Goal: Register for event/course

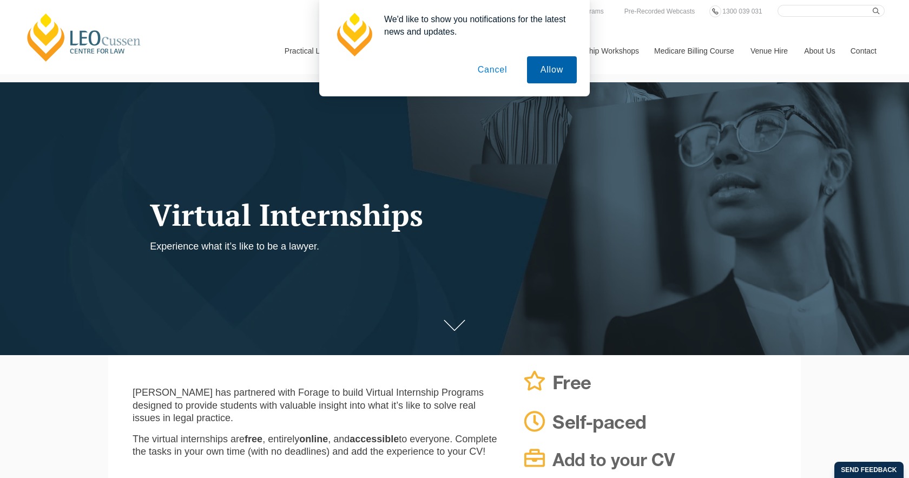
click at [547, 67] on button "Allow" at bounding box center [552, 69] width 50 height 27
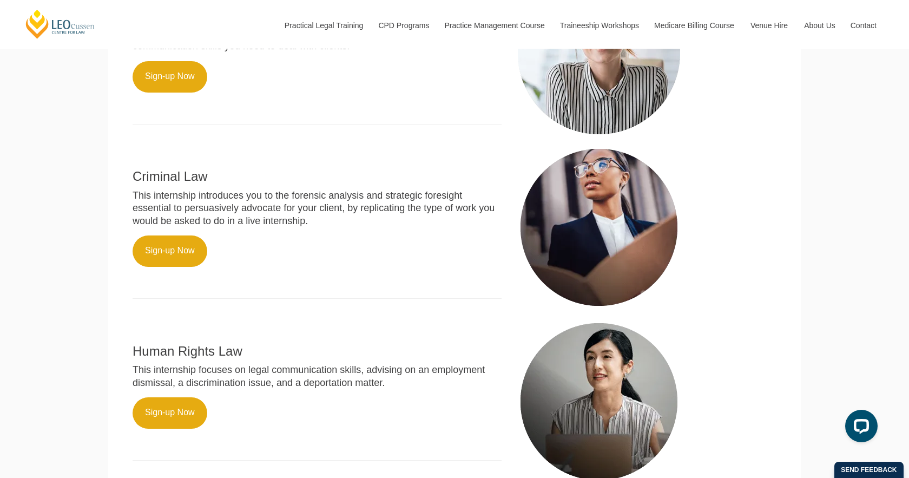
scroll to position [489, 0]
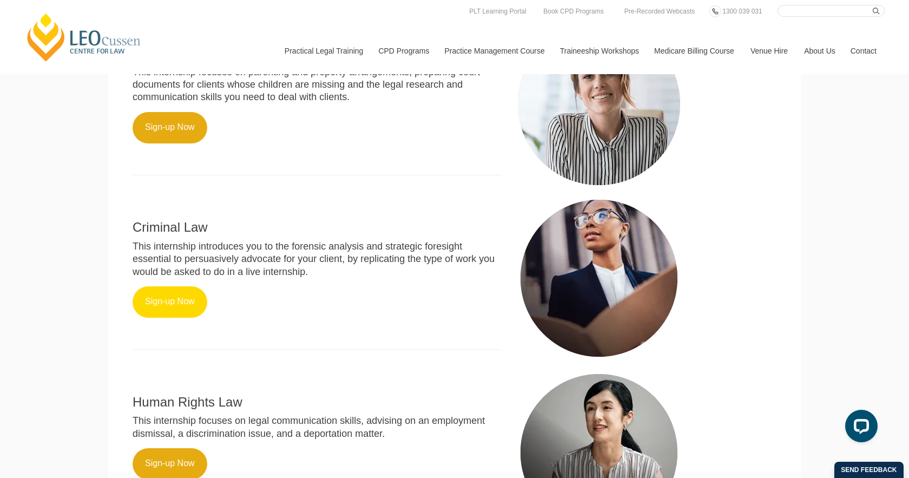
click at [187, 288] on link "Sign-up Now" at bounding box center [170, 301] width 75 height 31
click at [160, 301] on link "Sign-up Now" at bounding box center [170, 301] width 75 height 31
click at [194, 301] on link "Sign-up Now" at bounding box center [170, 301] width 75 height 31
